Goal: Information Seeking & Learning: Learn about a topic

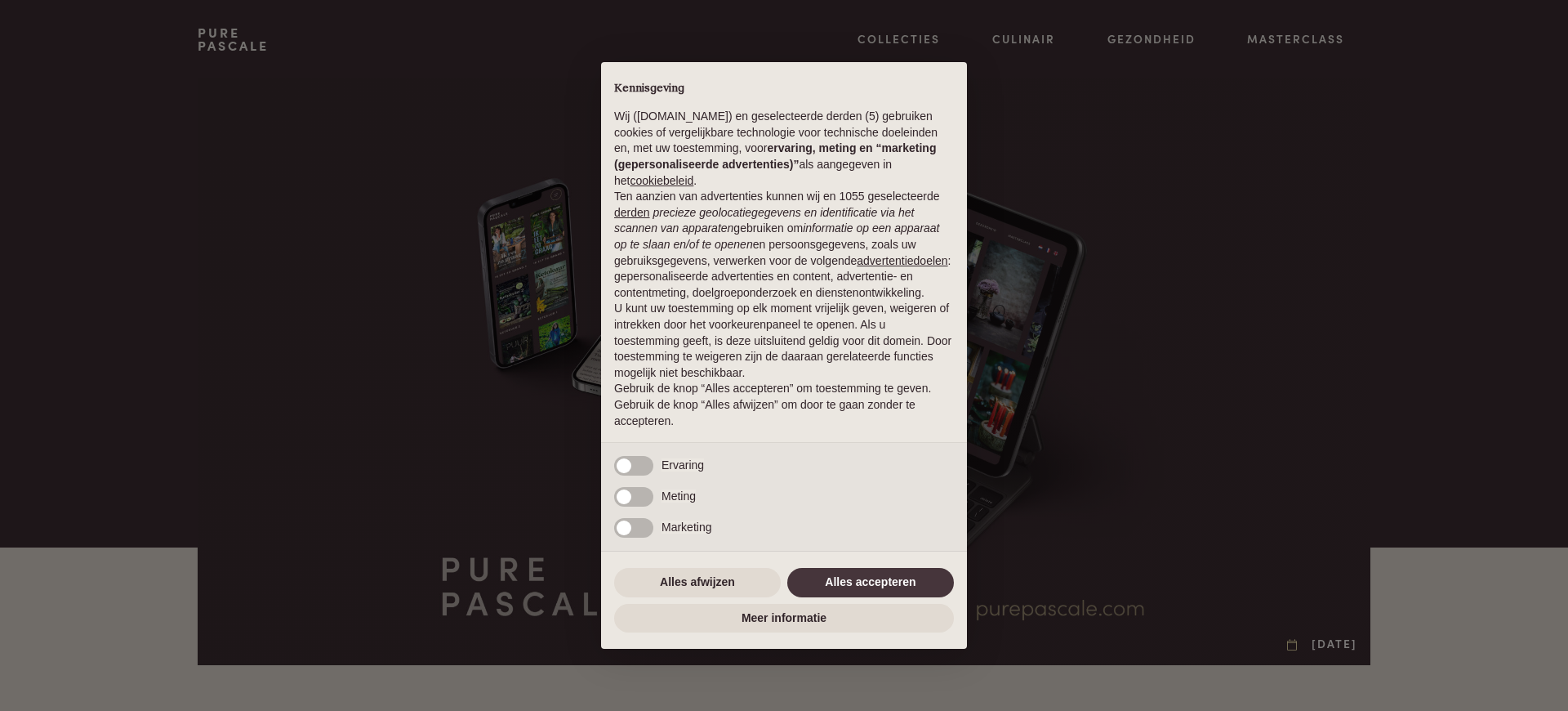
click at [783, 211] on em "precieze geolocatiegegevens en identificatie via het scannen van apparaten" at bounding box center [765, 221] width 300 height 29
click at [435, 355] on div "× Kennisgeving Wij ([DOMAIN_NAME]) en geselecteerde derden (5) gebruiken cookie…" at bounding box center [784, 355] width 1568 height 711
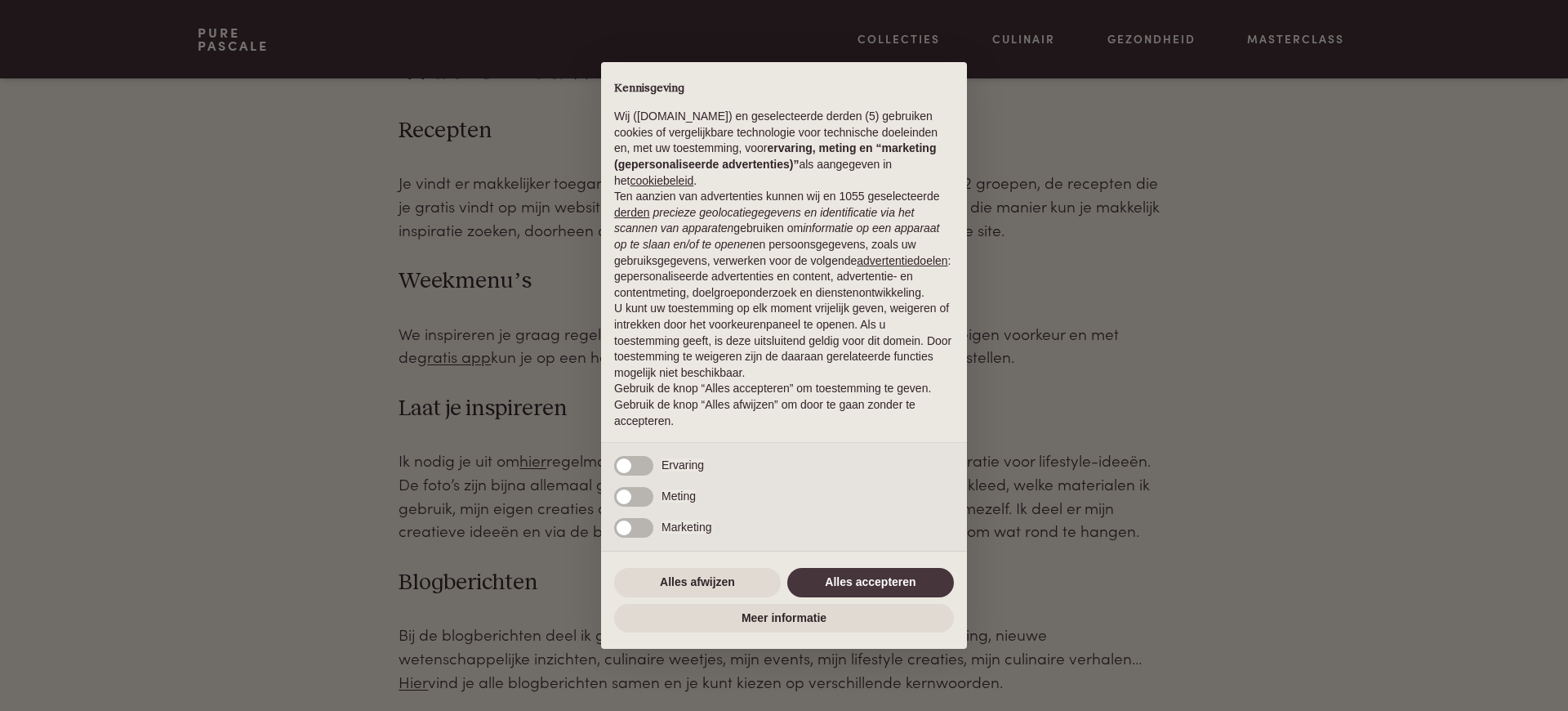
click at [435, 355] on div "× Kennisgeving Wij ([DOMAIN_NAME]) en geselecteerde derden (5) gebruiken cookie…" at bounding box center [784, 355] width 1568 height 711
click at [435, 355] on div "× Kennisgeving Wij (purepascale.com) en geselecteerde derden (5) gebruiken cook…" at bounding box center [784, 355] width 1568 height 711
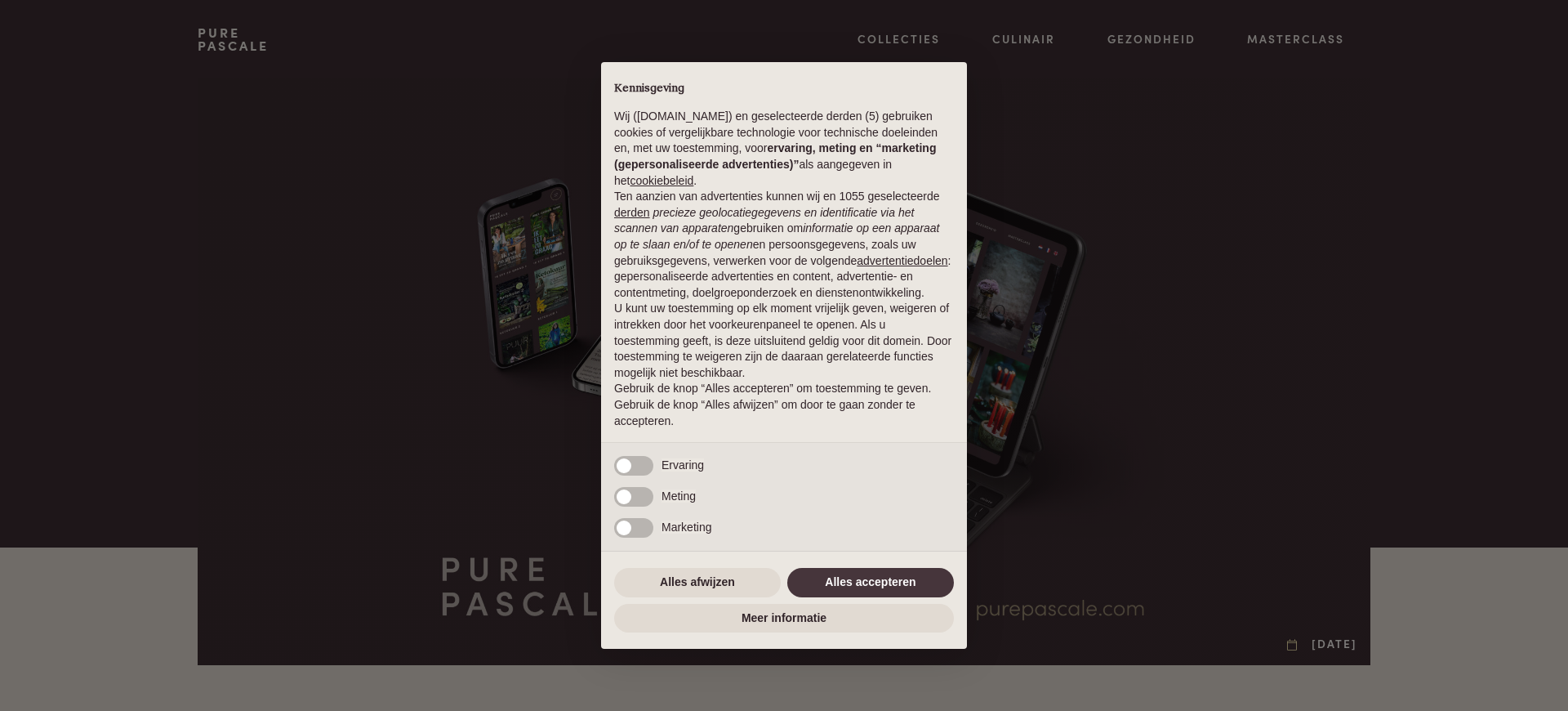
click at [847, 416] on p "Gebruik de knop “Alles accepteren” om toestemming te geven. Gebruik de knop “Al…" at bounding box center [784, 404] width 339 height 48
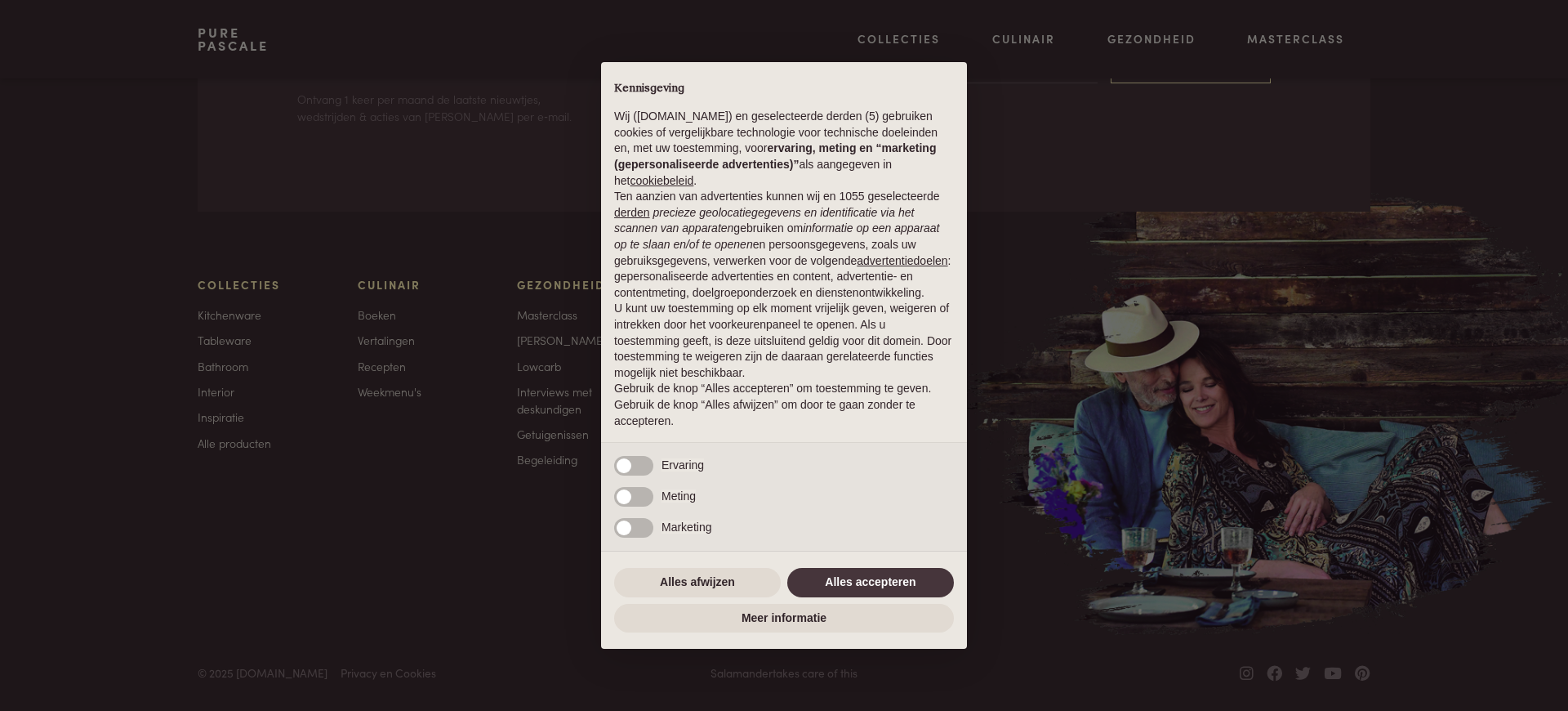
click at [435, 355] on div "× Kennisgeving Wij (purepascale.com) en geselecteerde derden (5) gebruiken cook…" at bounding box center [784, 355] width 1568 height 711
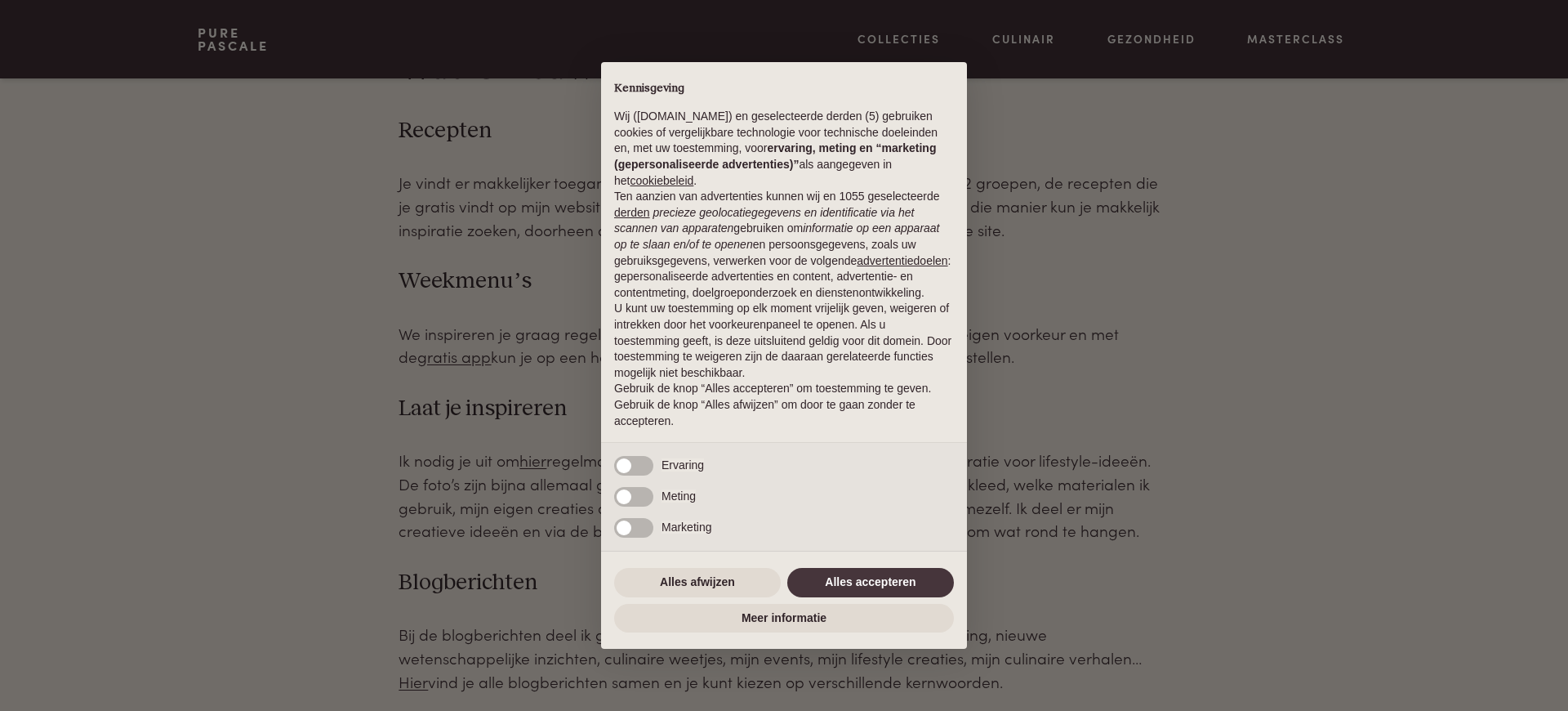
click at [435, 355] on div "× Kennisgeving Wij (purepascale.com) en geselecteerde derden (5) gebruiken cook…" at bounding box center [784, 355] width 1568 height 711
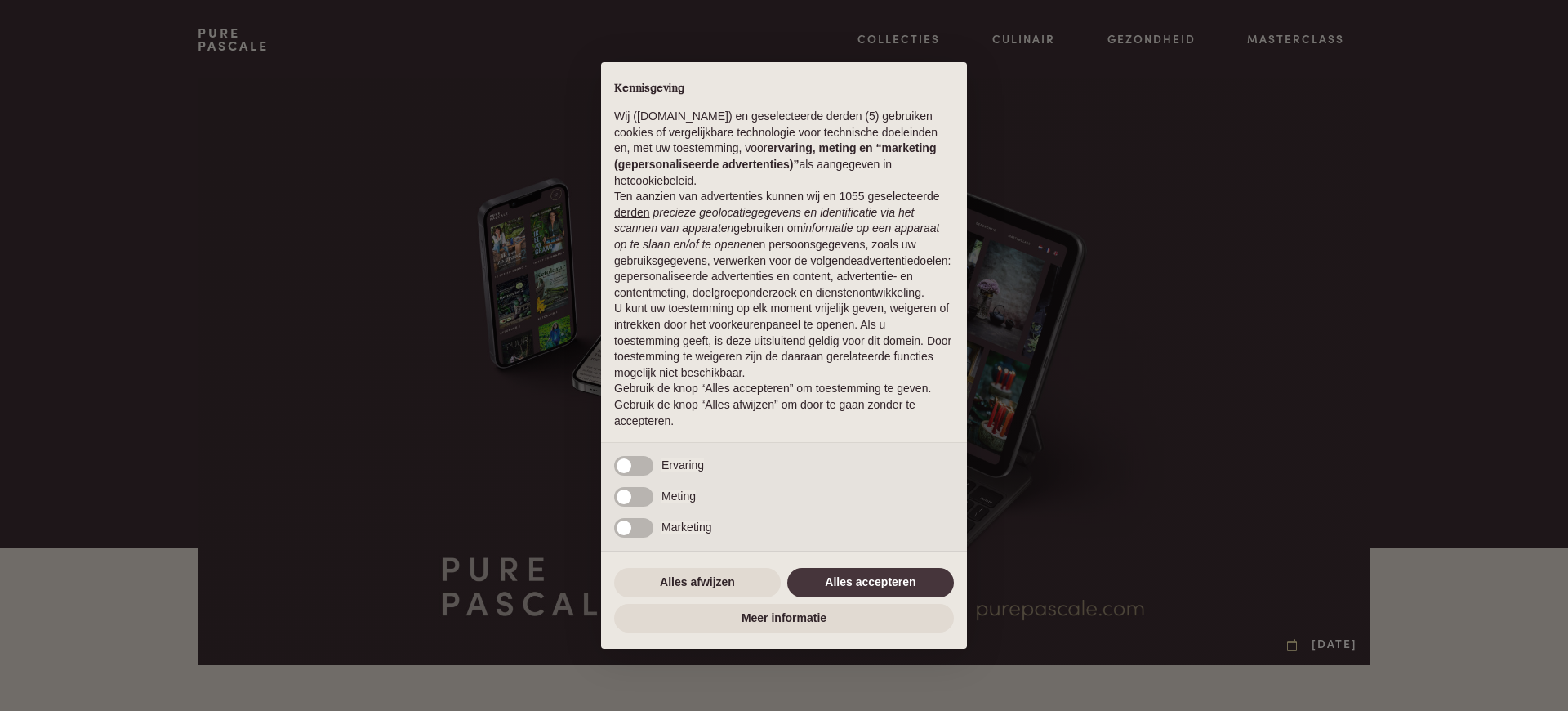
click at [435, 355] on div "× Kennisgeving Wij (purepascale.com) en geselecteerde derden (5) gebruiken cook…" at bounding box center [784, 355] width 1568 height 711
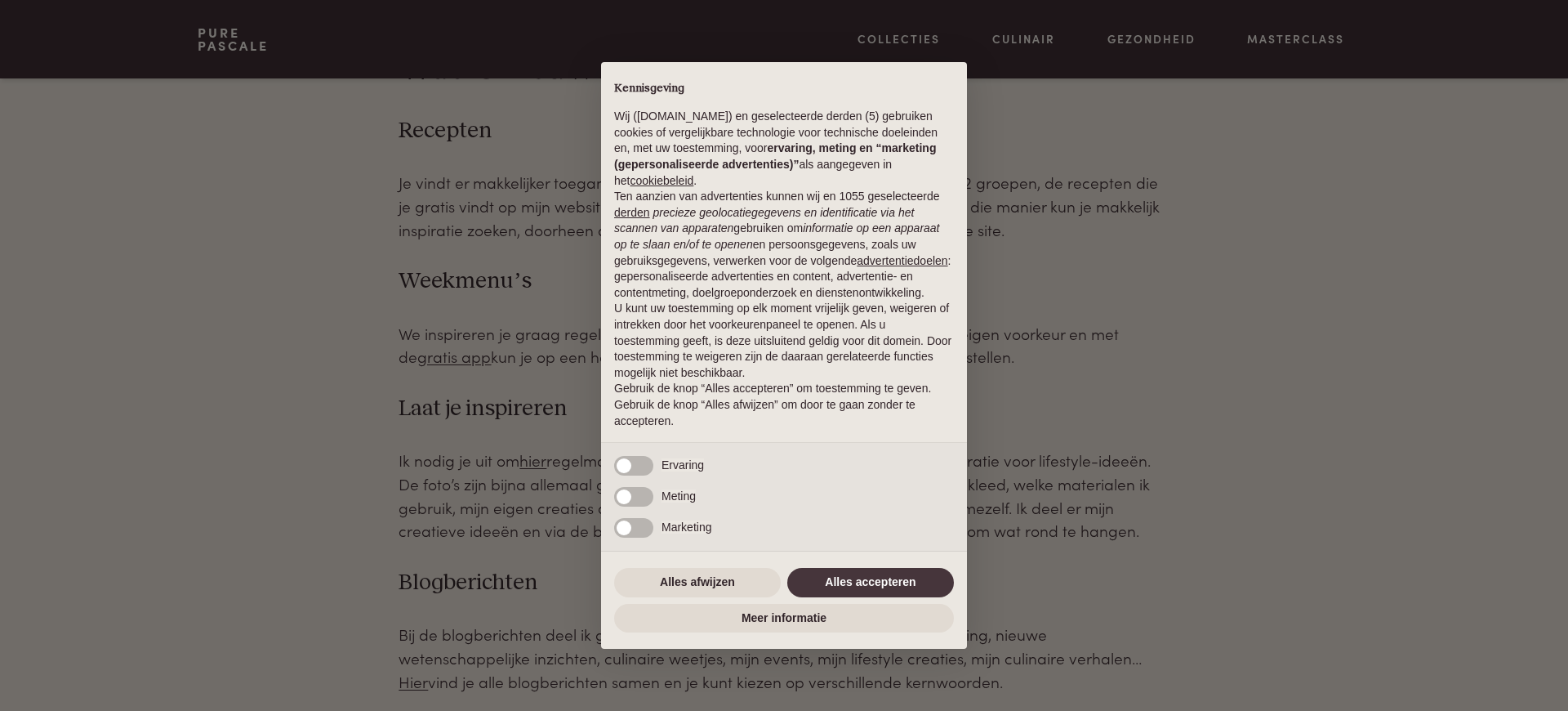
click at [435, 355] on div "× Kennisgeving Wij (purepascale.com) en geselecteerde derden (5) gebruiken cook…" at bounding box center [784, 355] width 1568 height 711
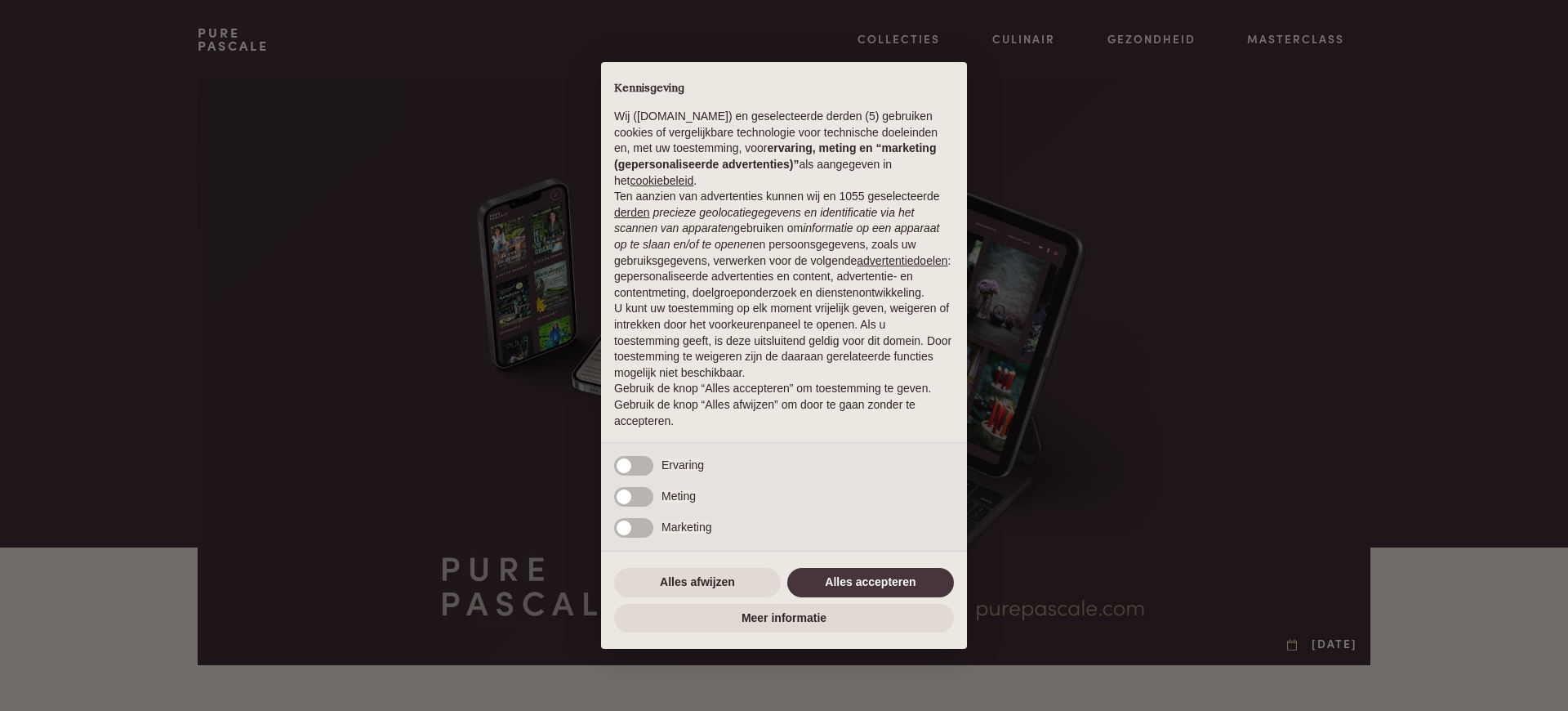
click at [783, 211] on em "precieze geolocatiegegevens en identificatie via het scannen van apparaten" at bounding box center [765, 221] width 300 height 29
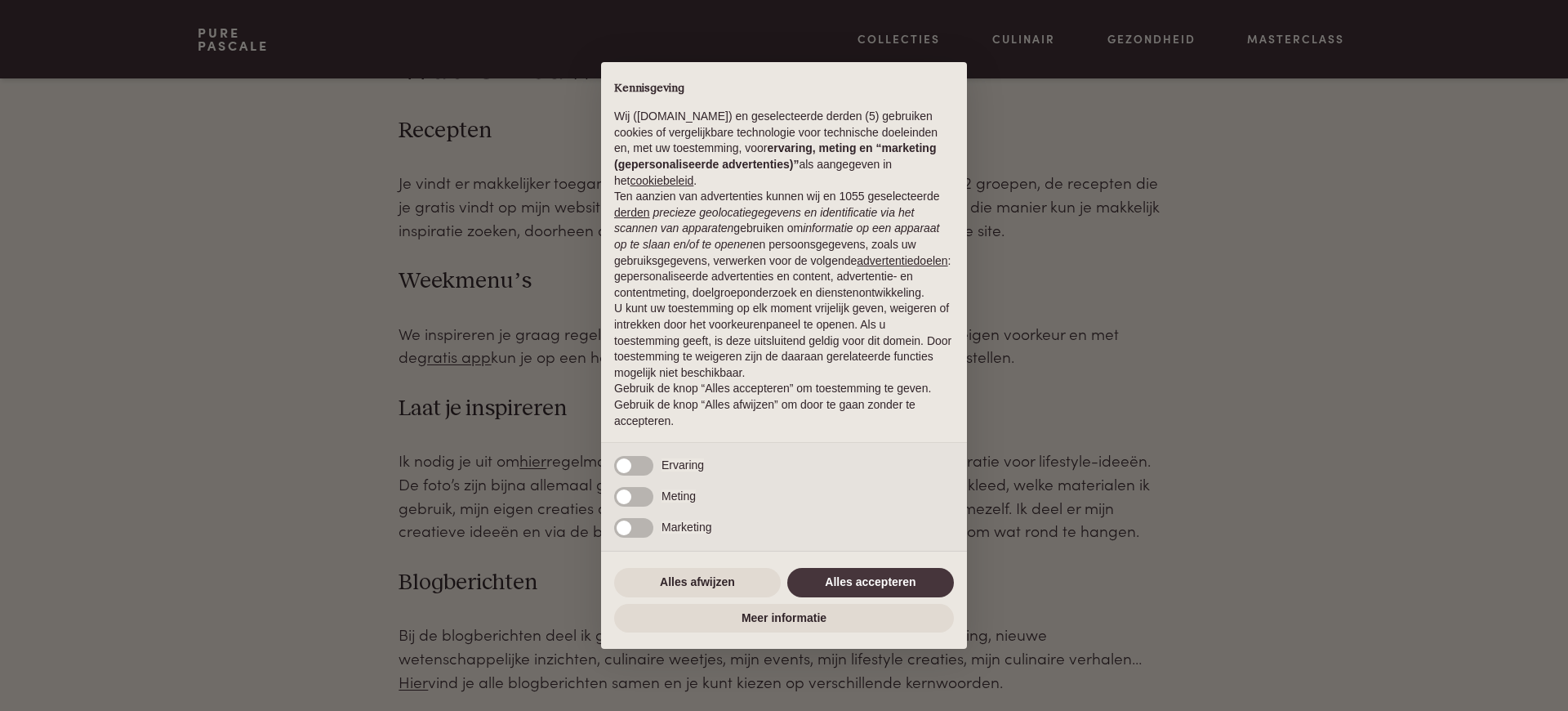
scroll to position [1331, 0]
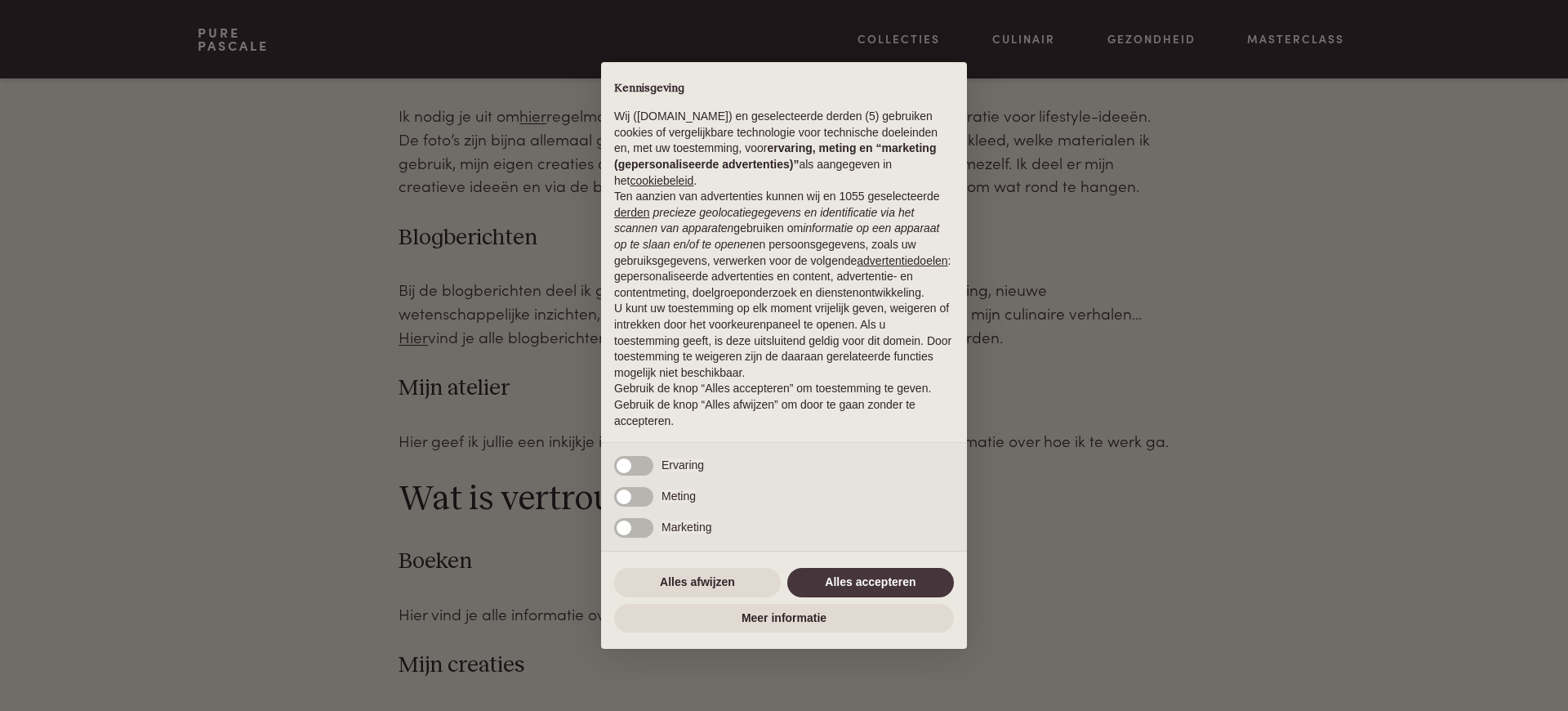
click at [847, 416] on p "Gebruik de knop “Alles accepteren” om toestemming te geven. Gebruik de knop “Al…" at bounding box center [784, 404] width 339 height 48
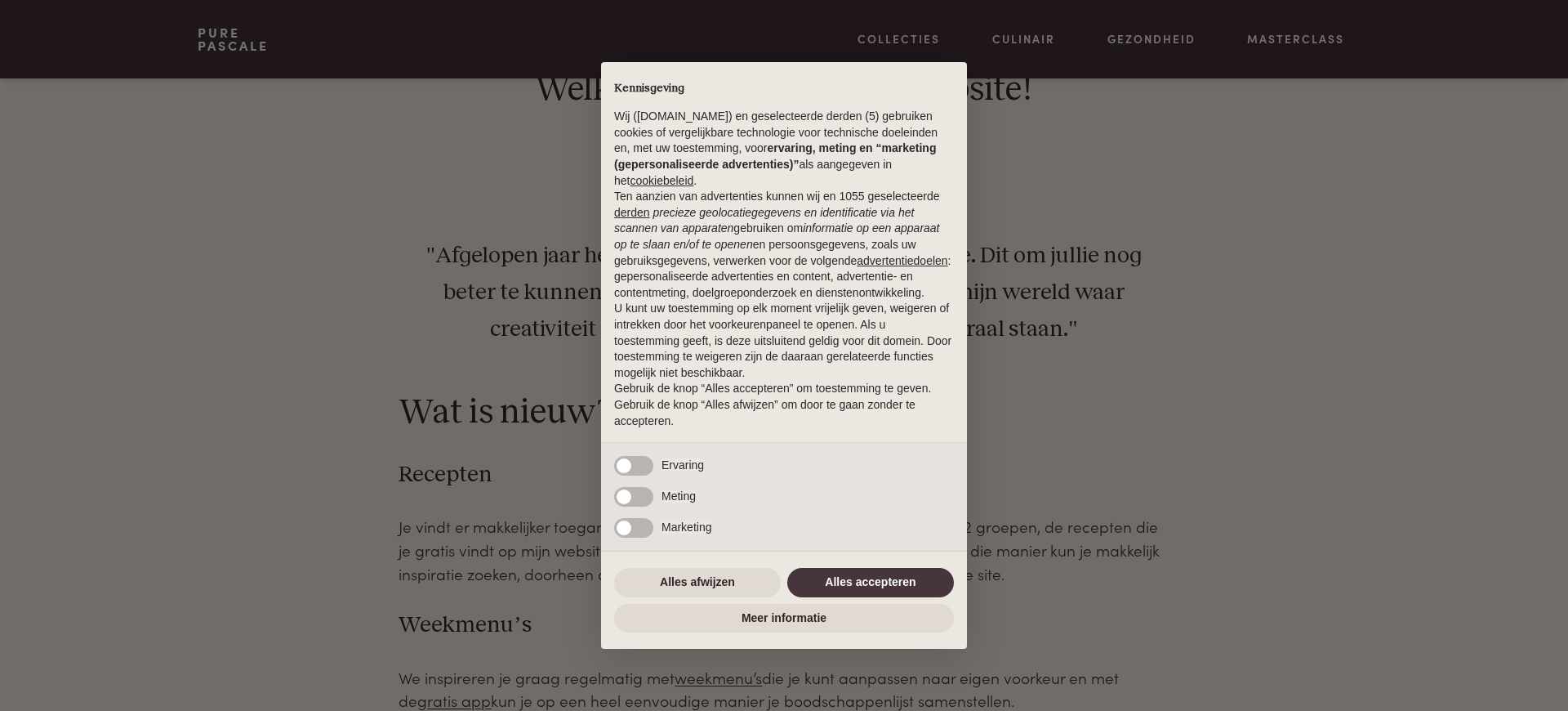
scroll to position [1331, 0]
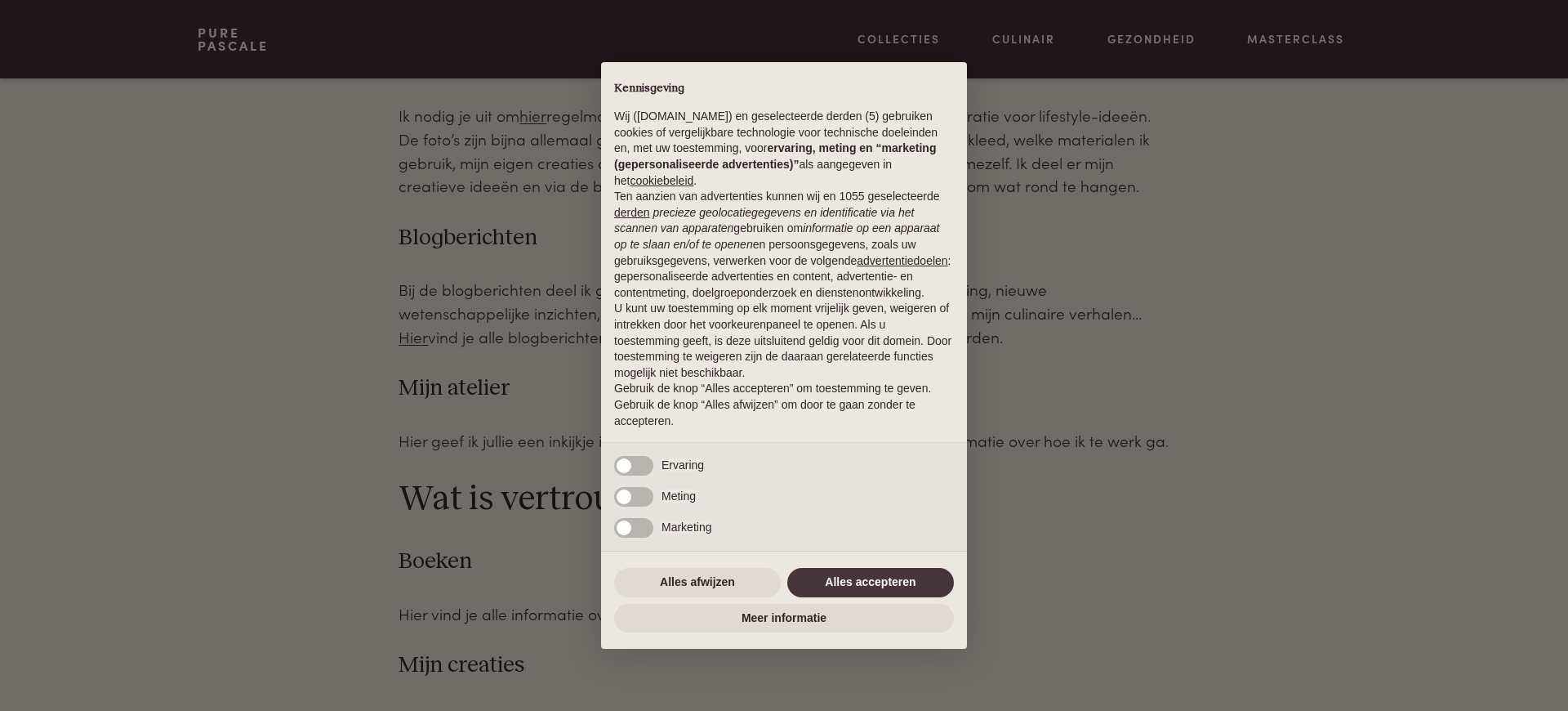
click at [847, 416] on p "Gebruik de knop “Alles accepteren” om toestemming te geven. Gebruik de knop “Al…" at bounding box center [784, 404] width 339 height 48
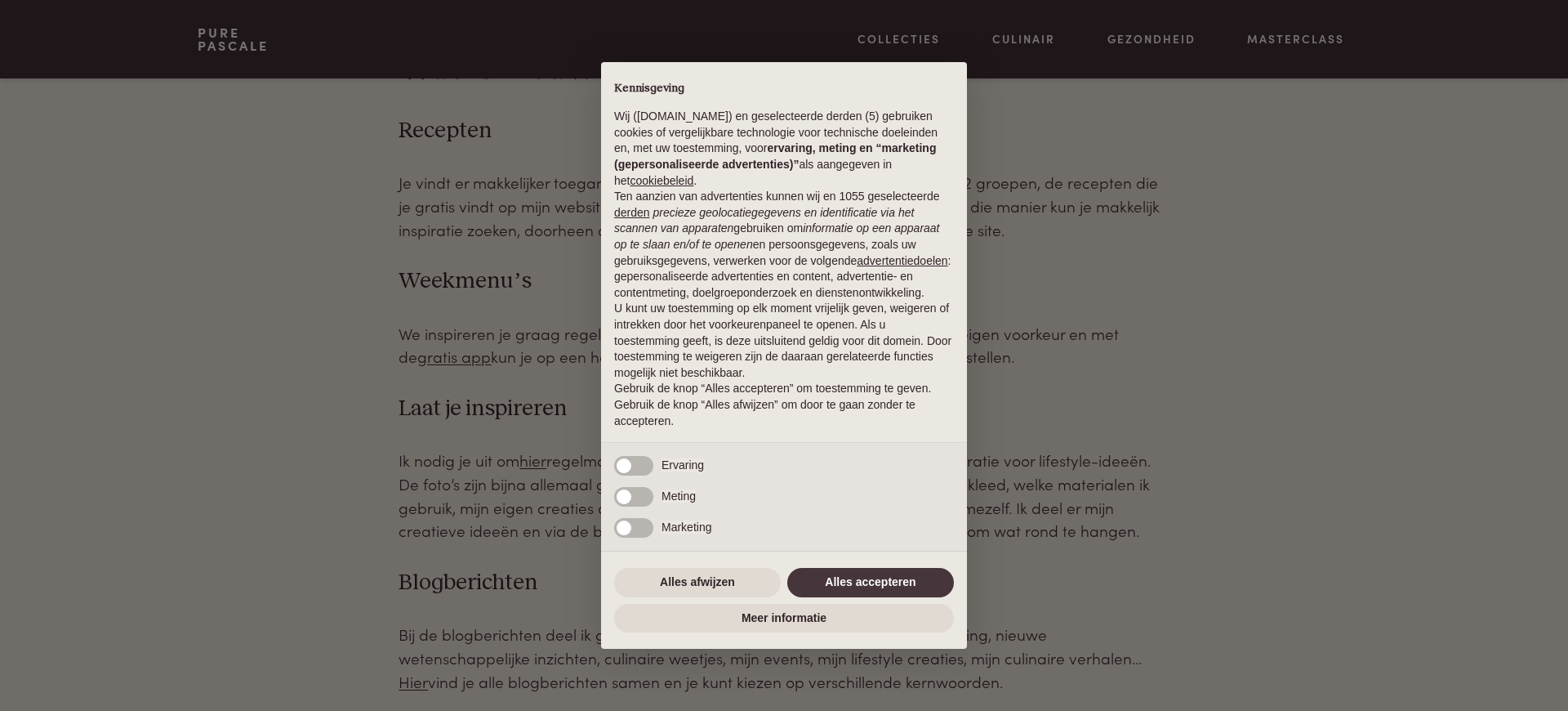
scroll to position [1331, 0]
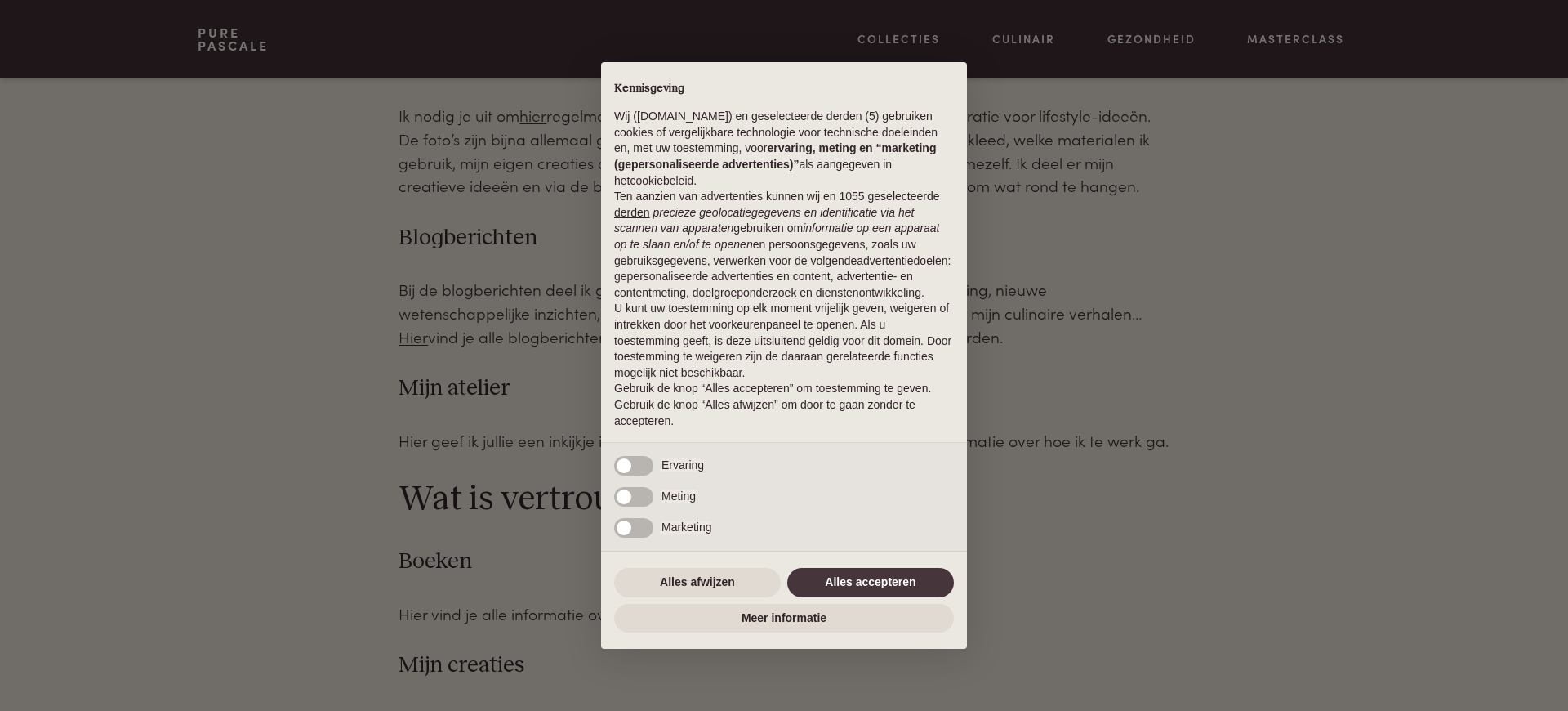
click at [694, 416] on p "Gebruik de knop “Alles accepteren” om toestemming te geven. Gebruik de knop “Al…" at bounding box center [784, 404] width 339 height 48
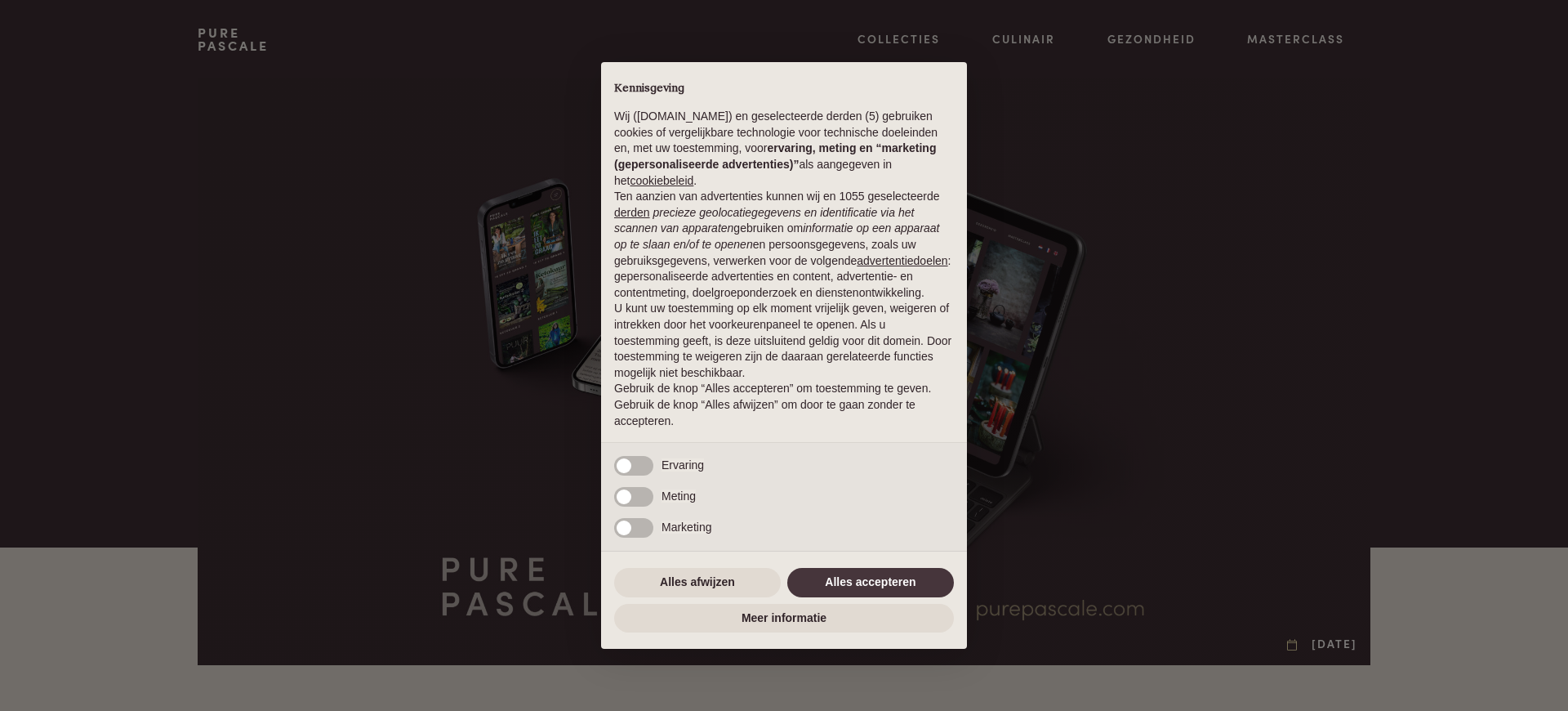
click at [783, 211] on em "precieze geolocatiegegevens en identificatie via het scannen van apparaten" at bounding box center [765, 221] width 300 height 29
